Goal: Task Accomplishment & Management: Manage account settings

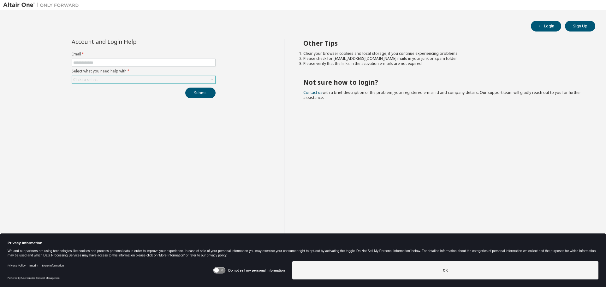
click at [179, 83] on div "Click to select" at bounding box center [143, 80] width 143 height 8
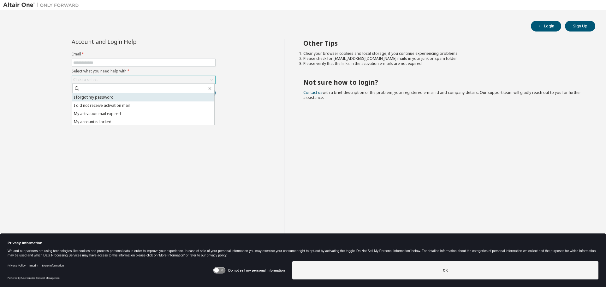
click at [179, 98] on li "I forgot my password" at bounding box center [143, 97] width 142 height 8
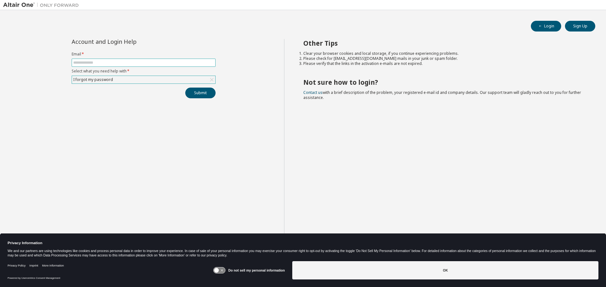
click at [164, 65] on input "text" at bounding box center [143, 62] width 141 height 5
type input "**********"
click at [185, 88] on button "Submit" at bounding box center [200, 93] width 30 height 11
click at [192, 92] on button "Submit" at bounding box center [200, 93] width 30 height 11
click at [537, 26] on button "Login" at bounding box center [546, 26] width 30 height 11
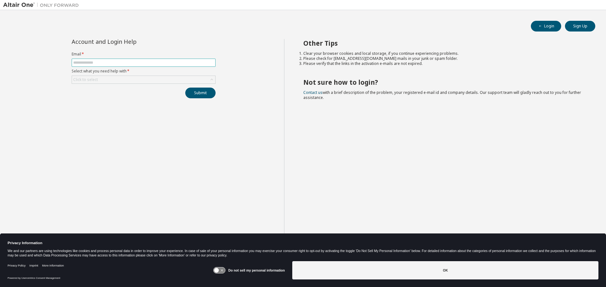
click at [143, 66] on span at bounding box center [144, 63] width 144 height 8
click at [143, 63] on input "text" at bounding box center [143, 62] width 141 height 5
type input "**********"
click at [131, 81] on div "Click to select" at bounding box center [143, 80] width 143 height 8
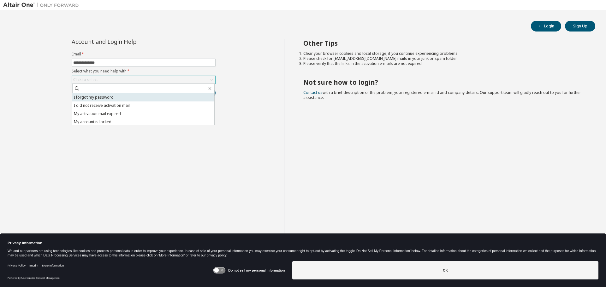
click at [122, 99] on li "I forgot my password" at bounding box center [143, 97] width 142 height 8
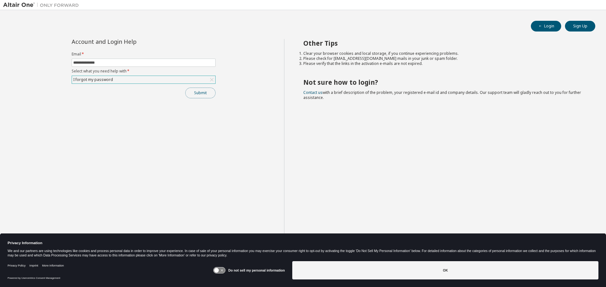
click at [205, 95] on button "Submit" at bounding box center [200, 93] width 30 height 11
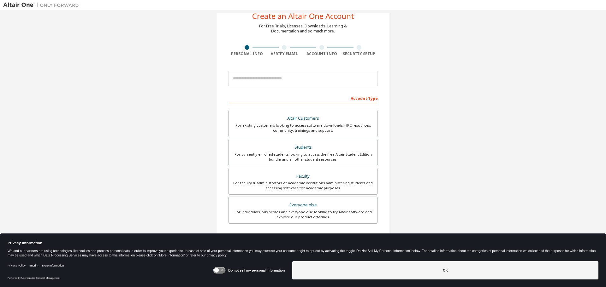
scroll to position [32, 0]
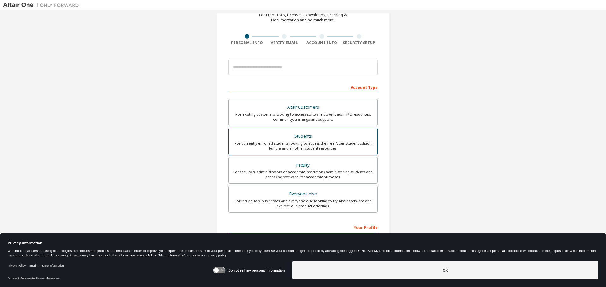
click at [278, 135] on div "Students" at bounding box center [302, 136] width 141 height 9
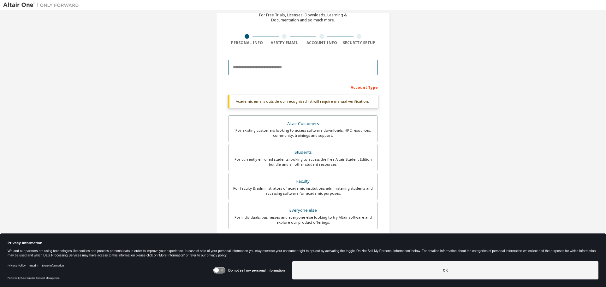
click at [271, 72] on input "email" at bounding box center [303, 67] width 150 height 15
type input "**********"
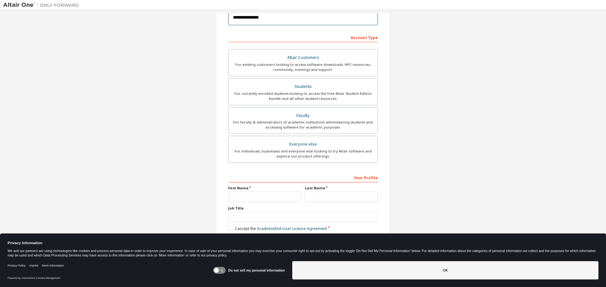
scroll to position [81, 0]
click at [257, 197] on input "text" at bounding box center [264, 197] width 73 height 10
type input "******"
click at [337, 195] on input "text" at bounding box center [341, 197] width 73 height 10
type input "**********"
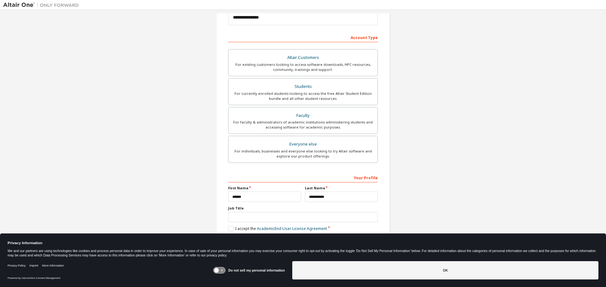
click at [222, 270] on icon at bounding box center [220, 271] width 12 height 6
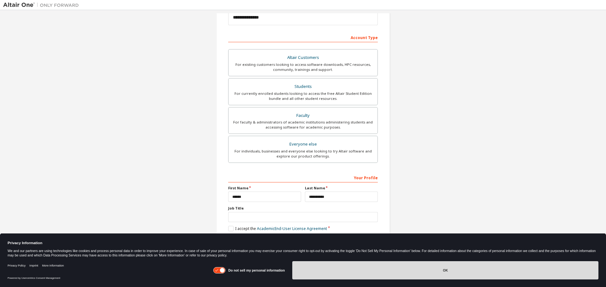
click at [314, 271] on button "OK" at bounding box center [445, 270] width 306 height 18
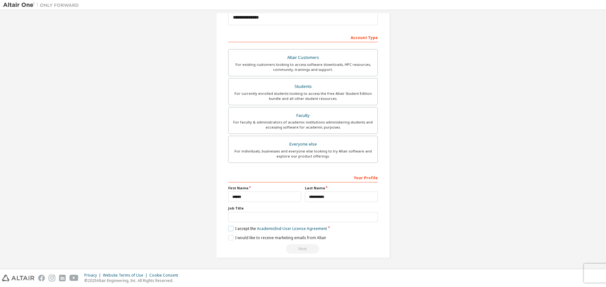
click at [228, 229] on label "I accept the Academic End-User License Agreement" at bounding box center [277, 228] width 99 height 5
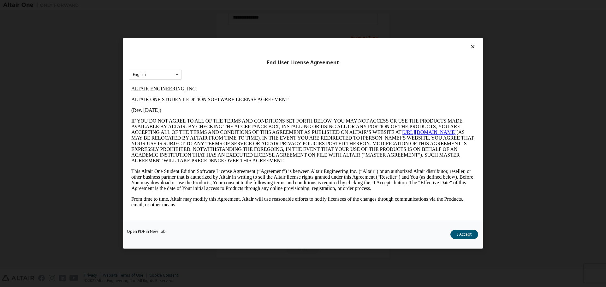
scroll to position [0, 0]
click at [458, 235] on button "I Accept" at bounding box center [464, 234] width 28 height 9
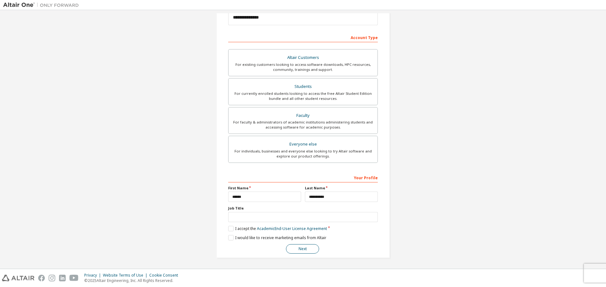
click at [295, 249] on button "Next" at bounding box center [302, 248] width 33 height 9
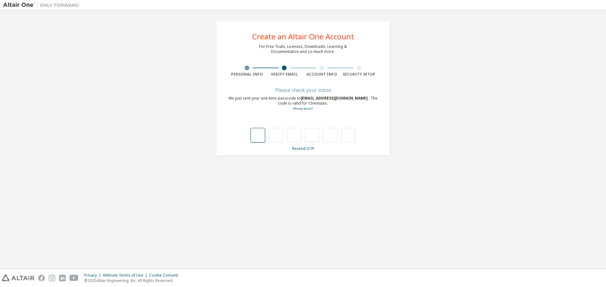
type input "*"
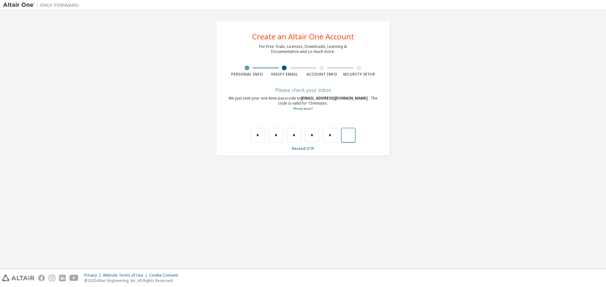
type input "*"
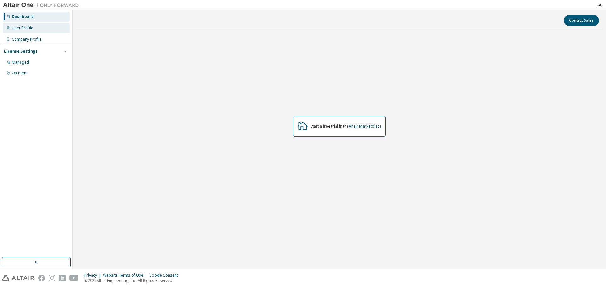
click at [16, 26] on div "User Profile" at bounding box center [22, 28] width 21 height 5
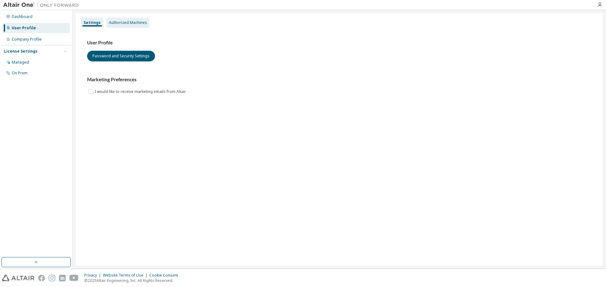
click at [144, 23] on div "Authorized Machines" at bounding box center [128, 22] width 38 height 5
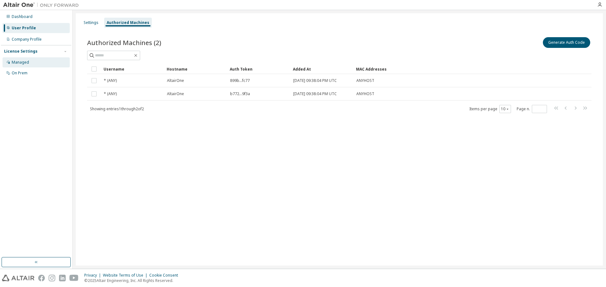
click at [28, 61] on div "Managed" at bounding box center [20, 62] width 17 height 5
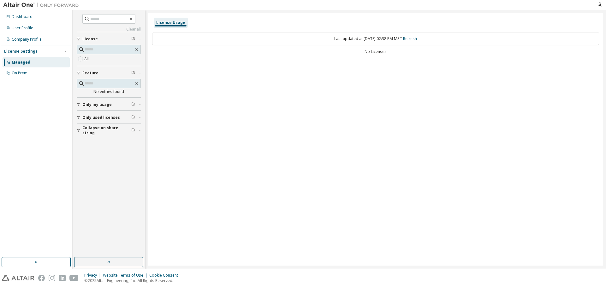
click at [92, 105] on span "Only my usage" at bounding box center [96, 104] width 29 height 5
click at [91, 103] on span "Only my usage" at bounding box center [96, 104] width 29 height 5
click at [21, 19] on div "Dashboard" at bounding box center [22, 16] width 21 height 5
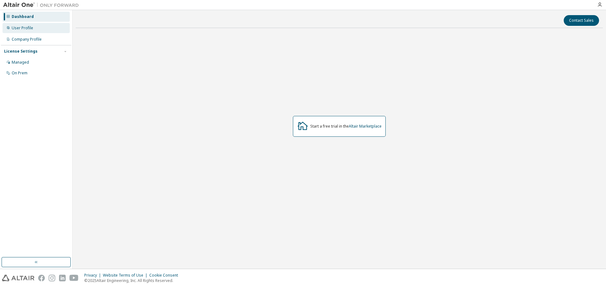
click at [16, 30] on div "User Profile" at bounding box center [22, 28] width 21 height 5
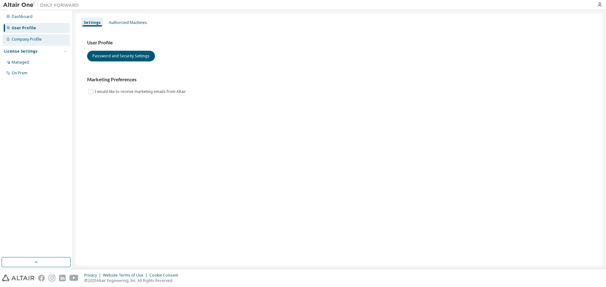
click at [42, 43] on div "Company Profile" at bounding box center [36, 39] width 67 height 10
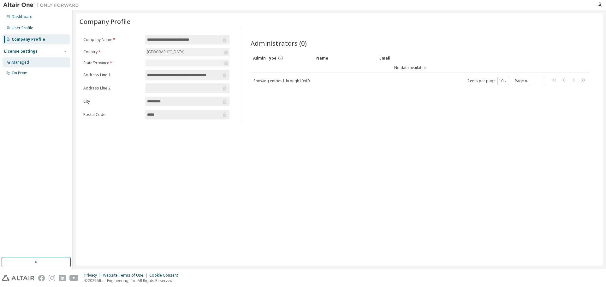
click at [33, 59] on div "Managed" at bounding box center [36, 62] width 67 height 10
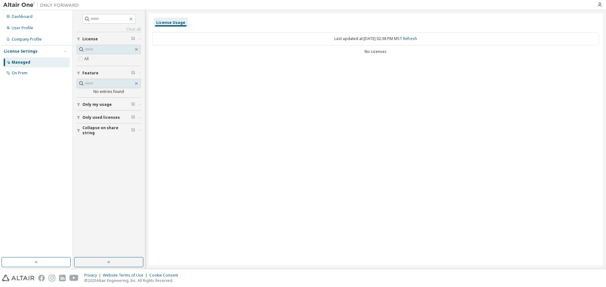
click at [105, 106] on span "Only my usage" at bounding box center [96, 104] width 29 height 5
click at [99, 103] on span "Only my usage" at bounding box center [96, 104] width 29 height 5
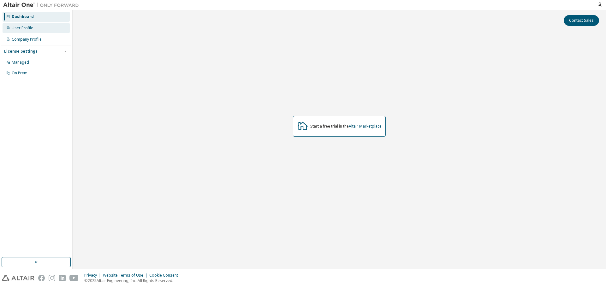
click at [30, 29] on div "User Profile" at bounding box center [22, 28] width 21 height 5
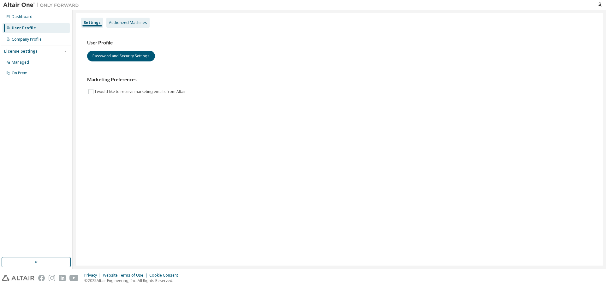
click at [116, 23] on div "Authorized Machines" at bounding box center [128, 22] width 38 height 5
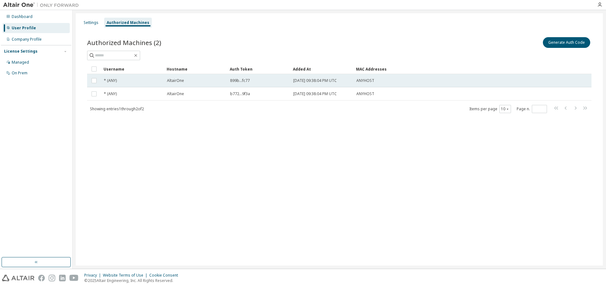
click at [183, 80] on span "AltairOne" at bounding box center [175, 80] width 17 height 5
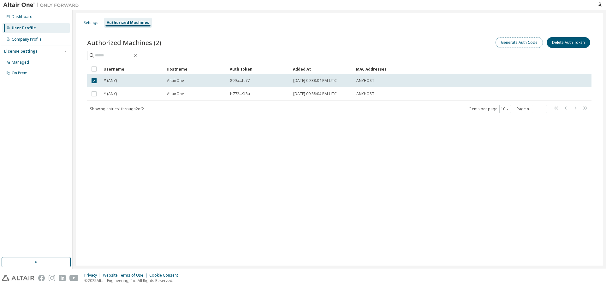
click at [536, 43] on button "Generate Auth Code" at bounding box center [518, 42] width 47 height 11
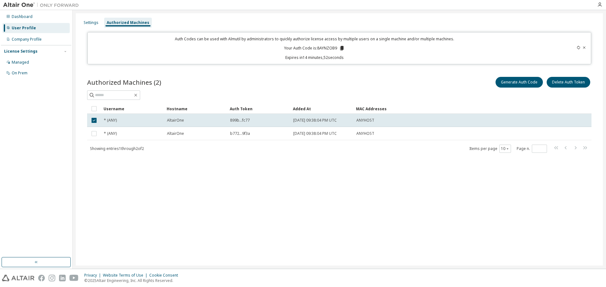
click at [586, 47] on icon at bounding box center [584, 48] width 4 height 4
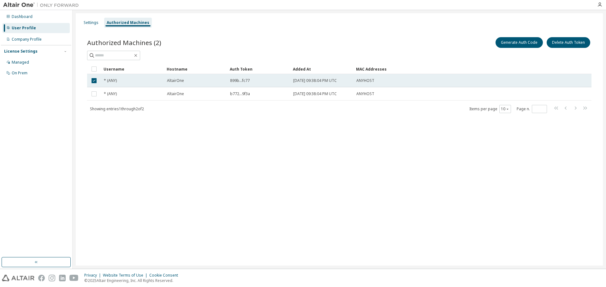
click at [131, 78] on div "* (ANY)" at bounding box center [132, 80] width 57 height 5
